Goal: Transaction & Acquisition: Subscribe to service/newsletter

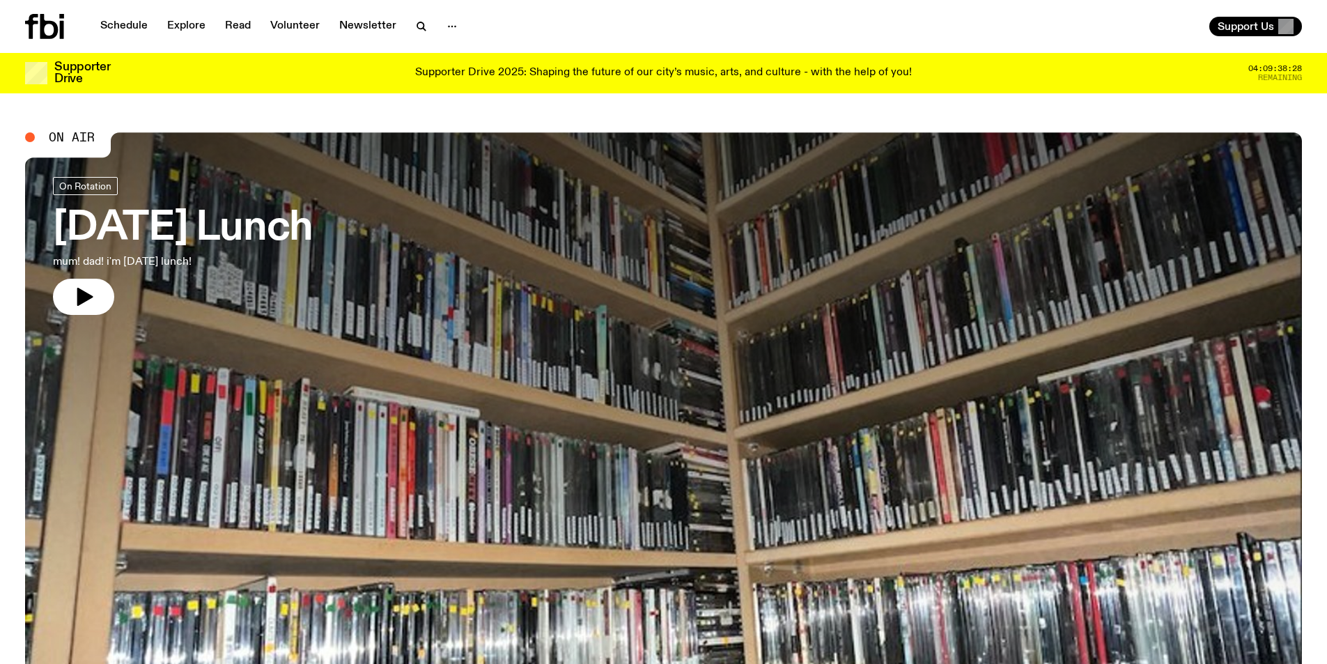
drag, startPoint x: 0, startPoint y: 0, endPoint x: 1262, endPoint y: 19, distance: 1261.8
click at [1263, 17] on div "Schedule Explore Read Volunteer Newsletter Support Us" at bounding box center [663, 26] width 1327 height 53
click at [1261, 20] on button "Support Us" at bounding box center [1255, 27] width 93 height 20
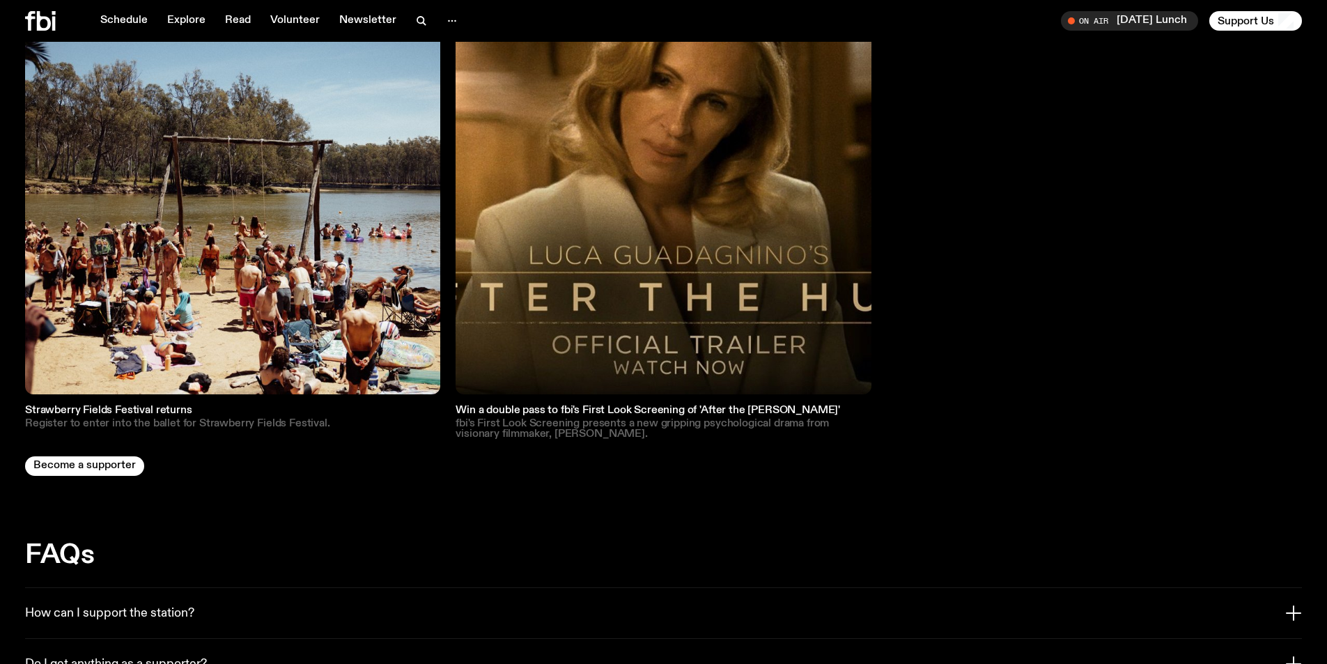
scroll to position [2776, 0]
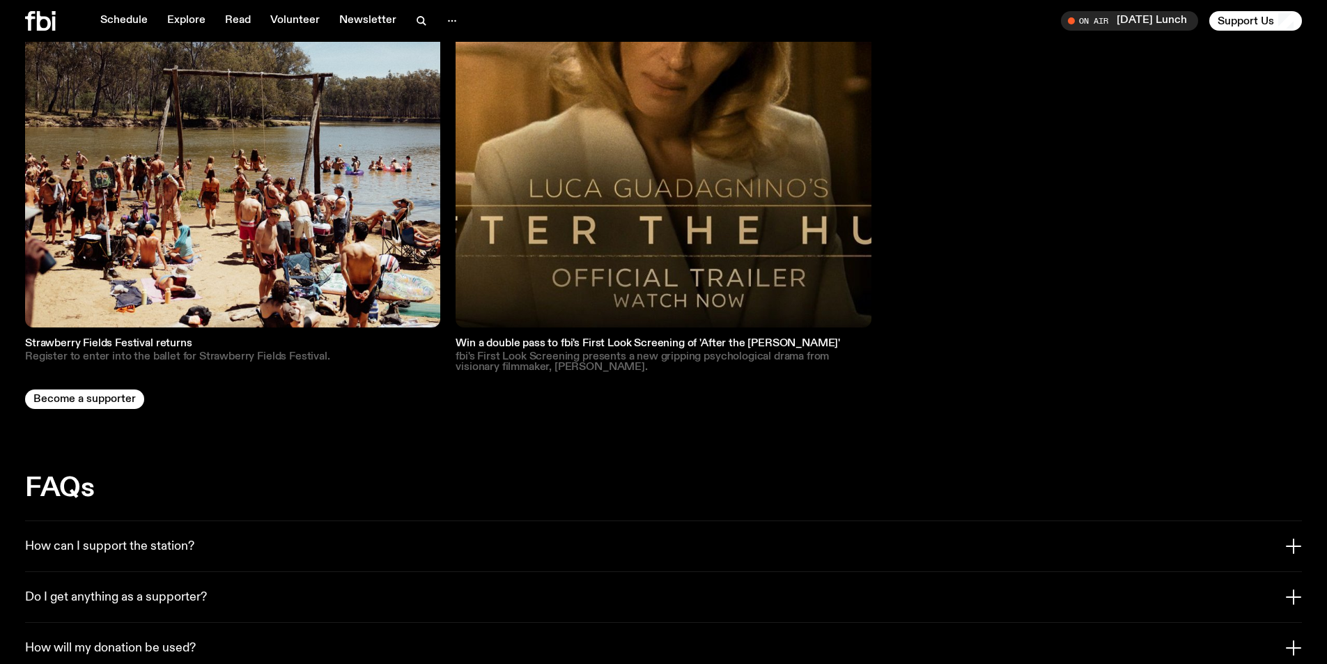
click at [648, 144] on img at bounding box center [663, 119] width 415 height 415
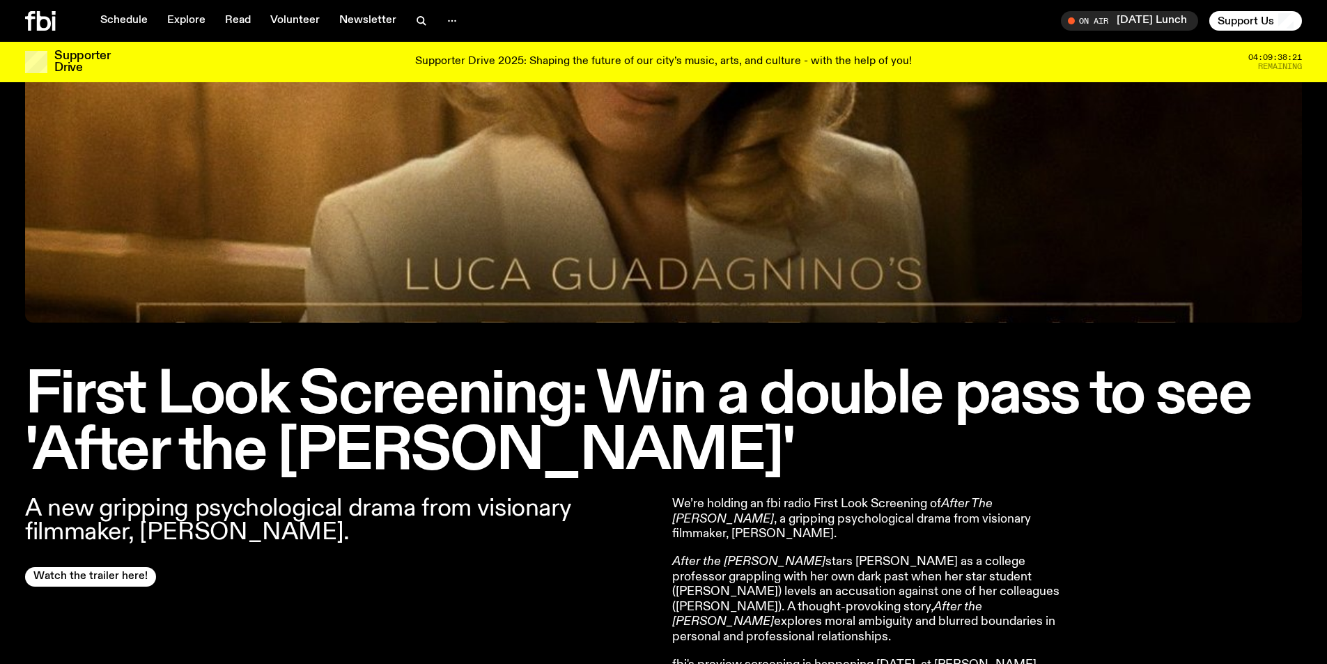
scroll to position [412, 0]
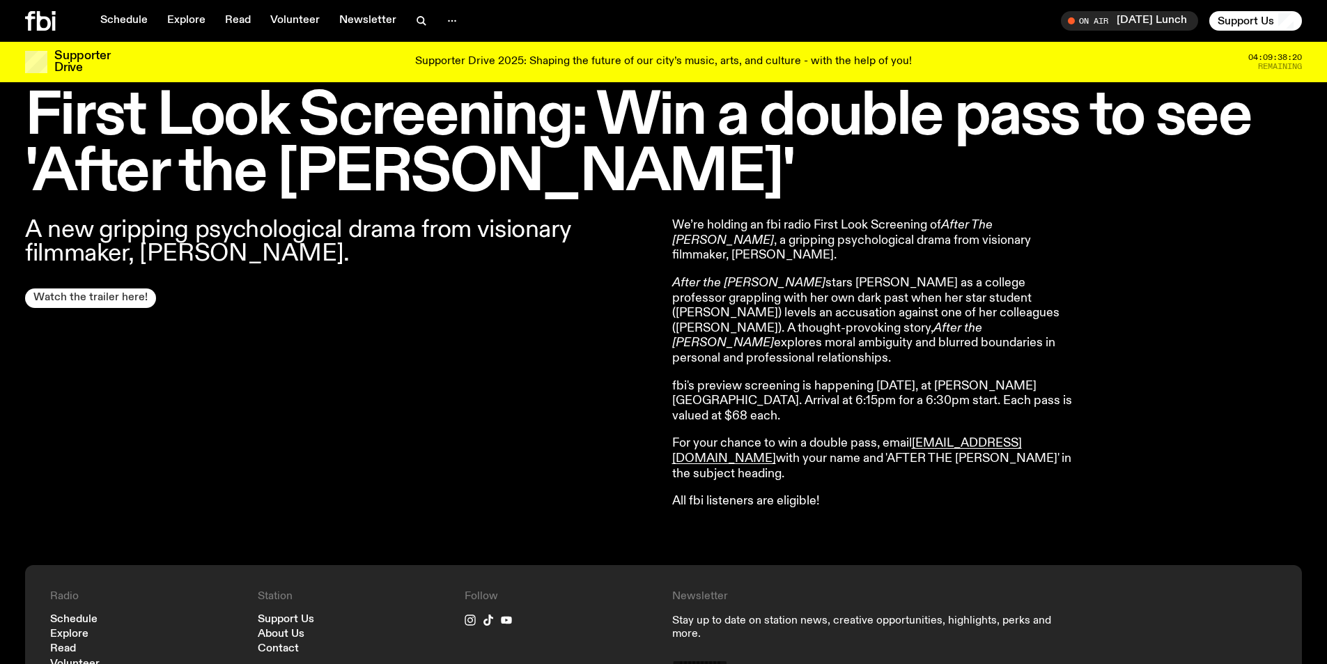
click at [118, 288] on div "A new gripping psychological drama from visionary filmmaker, [PERSON_NAME]. Wat…" at bounding box center [340, 363] width 630 height 291
click at [88, 296] on link "Watch the trailer here!" at bounding box center [90, 298] width 131 height 20
click at [957, 343] on p "After the [PERSON_NAME] stars [PERSON_NAME] as a college professor grappling wi…" at bounding box center [872, 321] width 401 height 91
click at [984, 317] on p "After the [PERSON_NAME] stars [PERSON_NAME] as a college professor grappling wi…" at bounding box center [872, 321] width 401 height 91
click at [1099, 377] on div "We’re holding an fbi radio First Look Screening of After The [PERSON_NAME] , a …" at bounding box center [987, 363] width 630 height 291
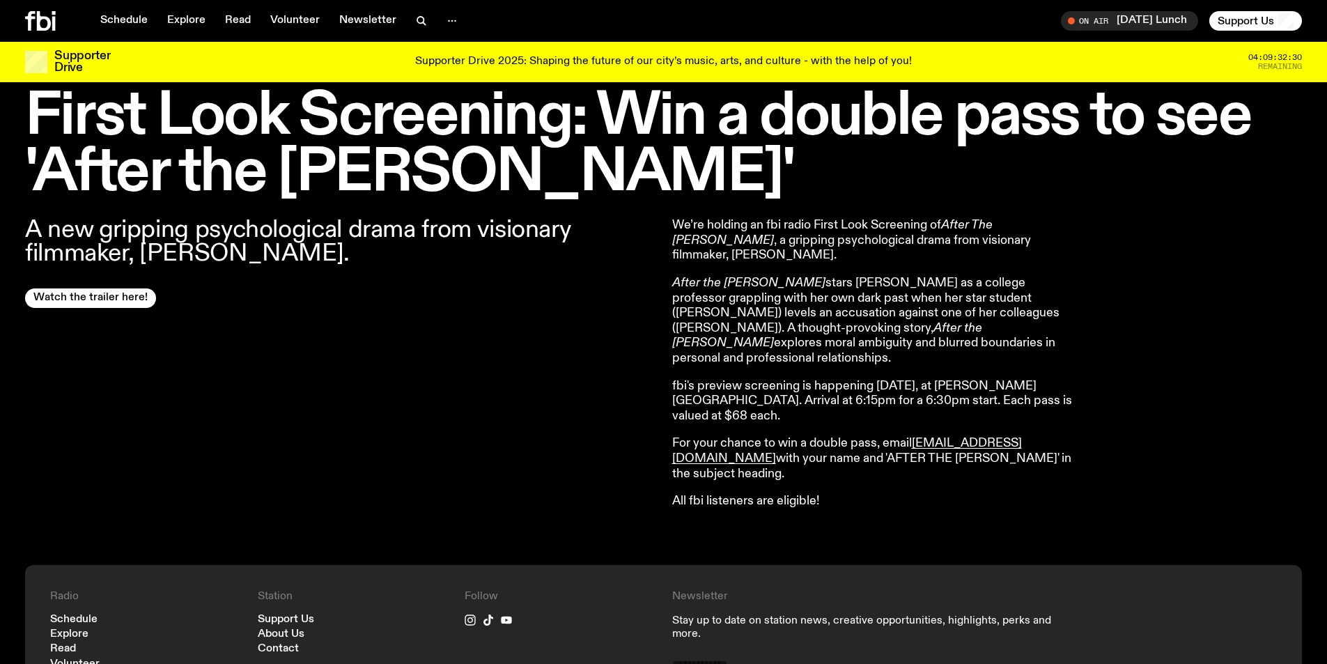
click at [1106, 379] on div "We’re holding an fbi radio First Look Screening of After The [PERSON_NAME] , a …" at bounding box center [987, 363] width 630 height 291
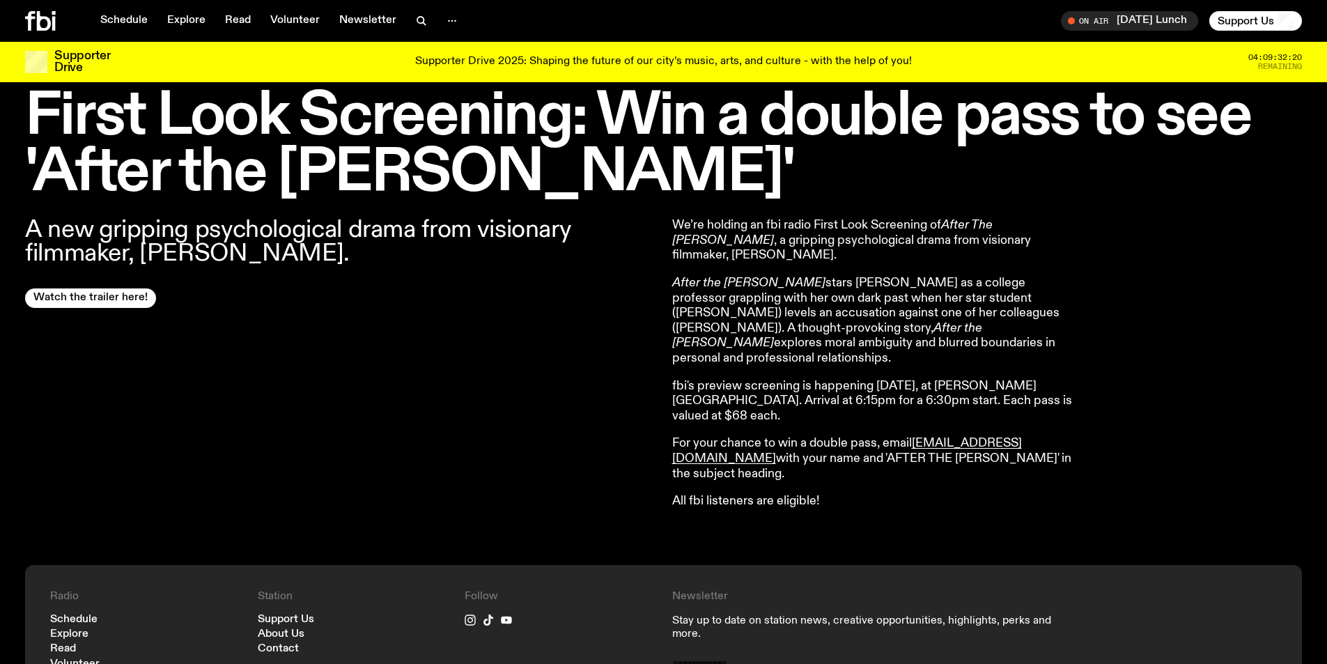
click at [1106, 379] on div "We’re holding an fbi radio First Look Screening of After The [PERSON_NAME] , a …" at bounding box center [987, 363] width 630 height 291
drag, startPoint x: 1107, startPoint y: 380, endPoint x: 984, endPoint y: 322, distance: 135.9
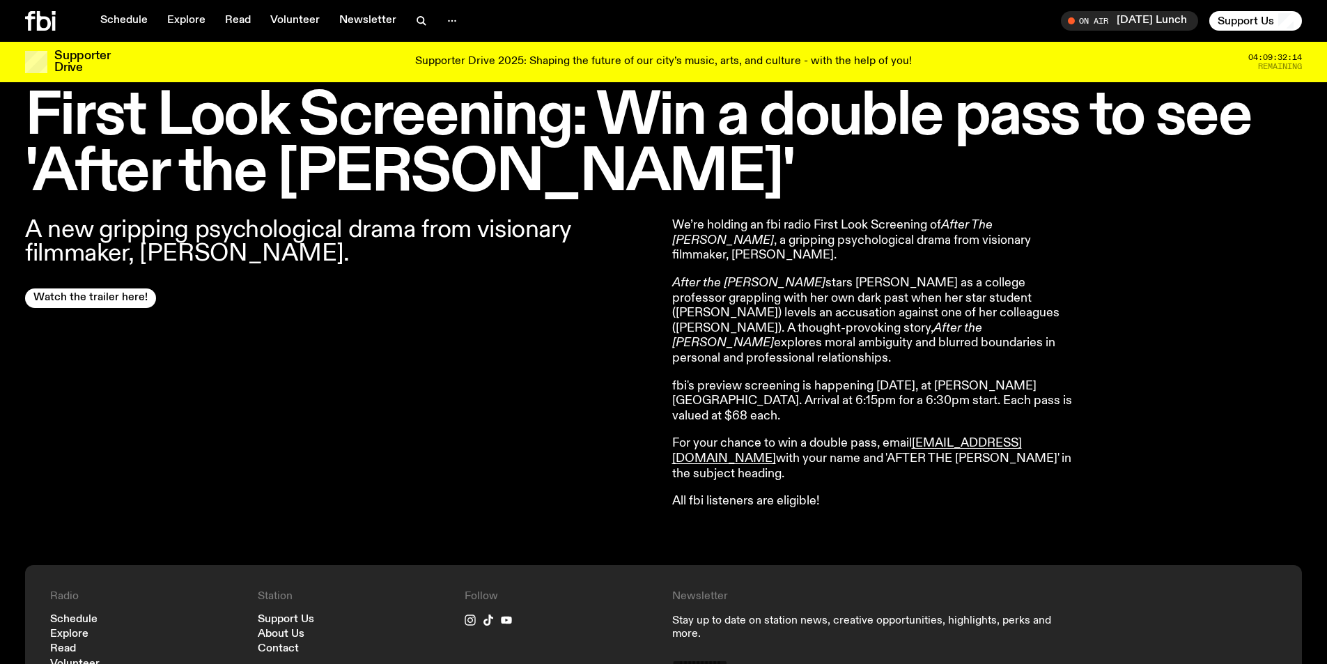
click at [1106, 379] on div "We’re holding an fbi radio First Look Screening of After The [PERSON_NAME] , a …" at bounding box center [987, 363] width 630 height 291
drag, startPoint x: 331, startPoint y: 250, endPoint x: 146, endPoint y: 252, distance: 184.6
click at [146, 252] on p "A new gripping psychological drama from visionary filmmaker, [PERSON_NAME]." at bounding box center [340, 241] width 630 height 47
copy p "[PERSON_NAME]"
click at [813, 317] on p "After the [PERSON_NAME] stars [PERSON_NAME] as a college professor grappling wi…" at bounding box center [872, 321] width 401 height 91
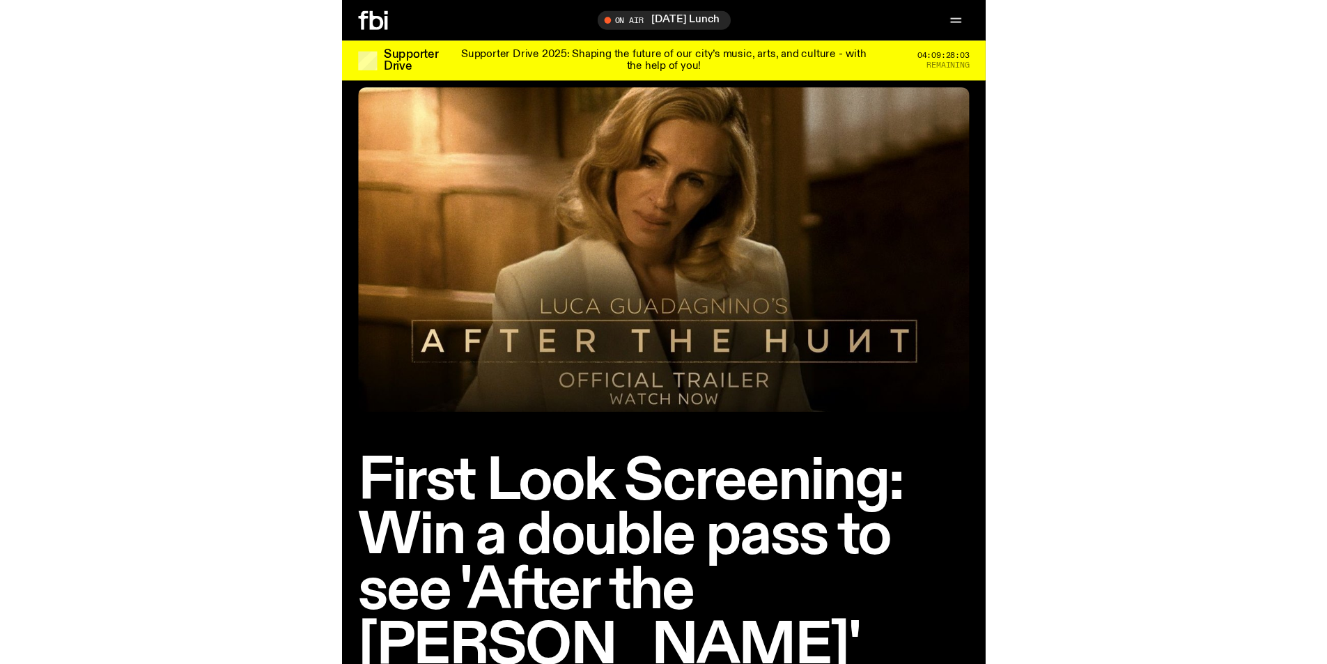
scroll to position [0, 0]
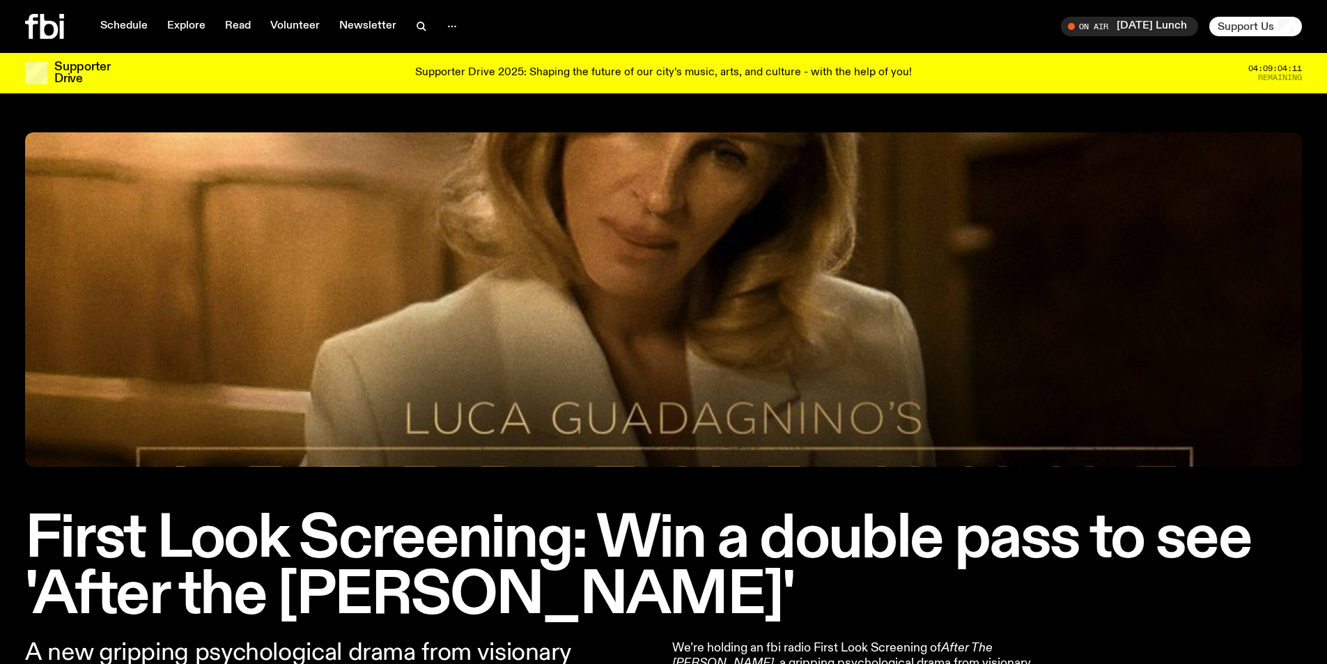
click at [1250, 29] on span "Support Us" at bounding box center [1246, 26] width 56 height 13
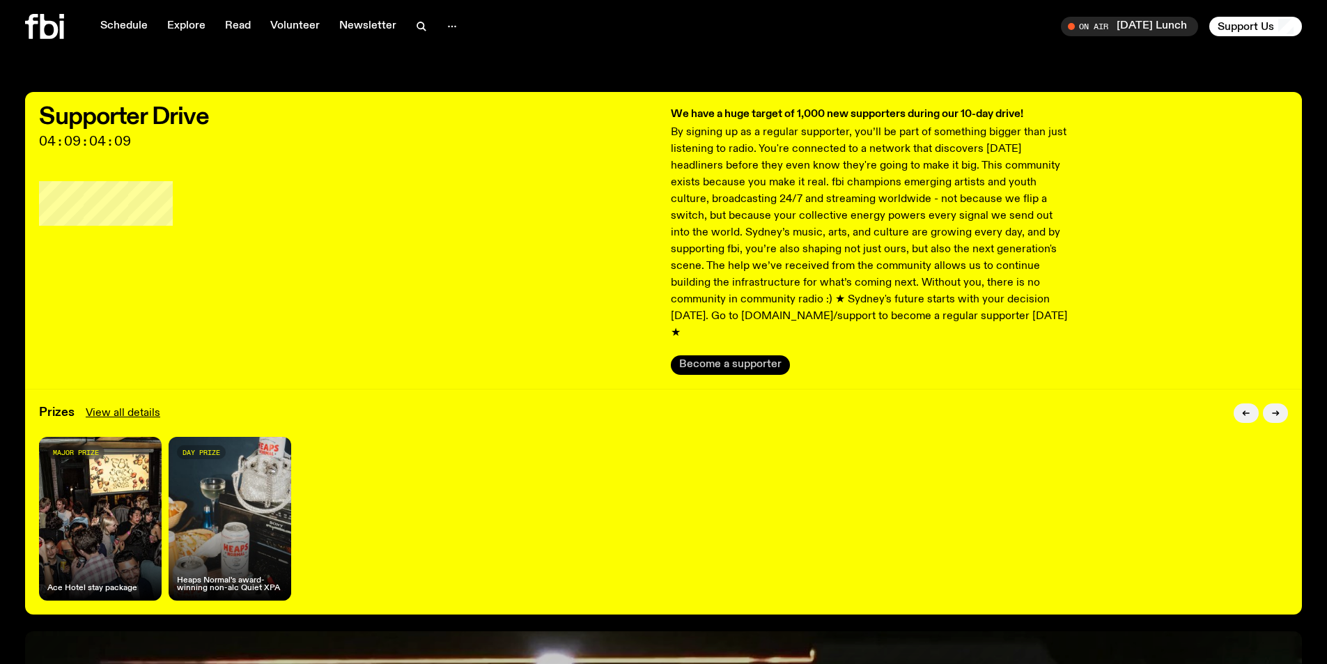
click at [752, 355] on button "Become a supporter" at bounding box center [730, 365] width 119 height 20
